Goal: Information Seeking & Learning: Learn about a topic

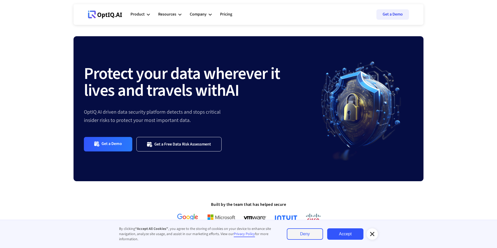
click at [104, 11] on icon at bounding box center [105, 15] width 34 height 8
click at [148, 11] on div "Product" at bounding box center [140, 15] width 19 height 16
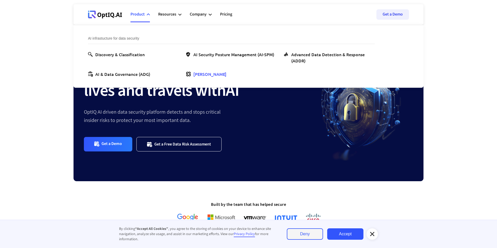
click at [202, 75] on div "[PERSON_NAME]" at bounding box center [209, 74] width 33 height 6
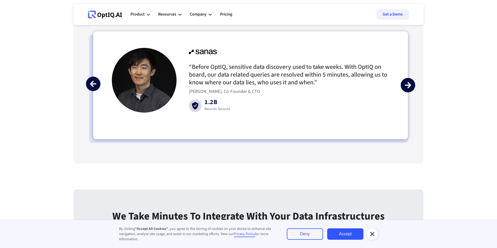
scroll to position [1240, 0]
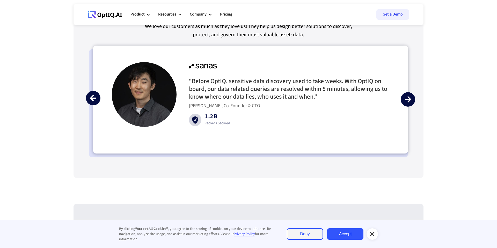
click at [410, 100] on img "next slide" at bounding box center [408, 99] width 6 height 6
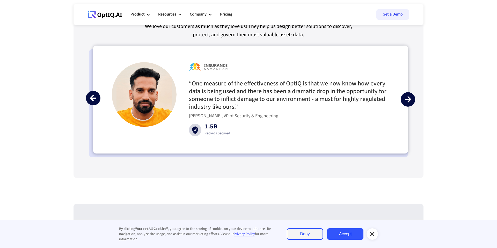
click at [410, 100] on img "next slide" at bounding box center [408, 99] width 6 height 6
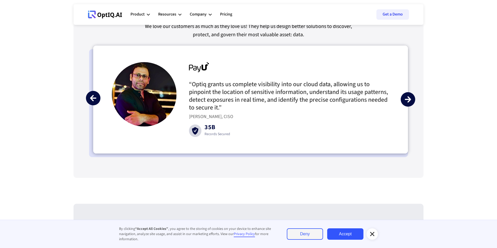
click at [410, 100] on img "next slide" at bounding box center [408, 99] width 6 height 6
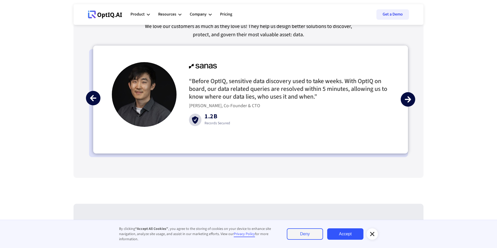
click at [410, 100] on img "next slide" at bounding box center [408, 99] width 6 height 6
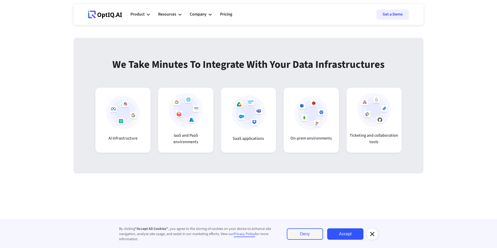
scroll to position [1416, 0]
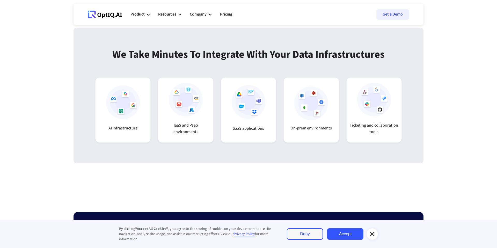
click at [141, 96] on div at bounding box center [123, 102] width 36 height 34
click at [188, 103] on img at bounding box center [186, 100] width 34 height 34
click at [291, 122] on div "On-prem environments" at bounding box center [311, 109] width 55 height 65
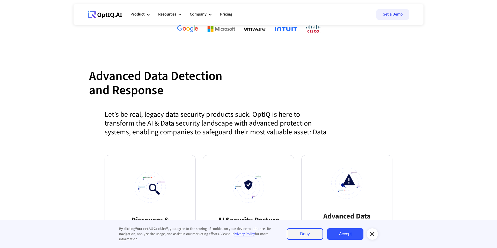
scroll to position [0, 0]
